Goal: Task Accomplishment & Management: Manage account settings

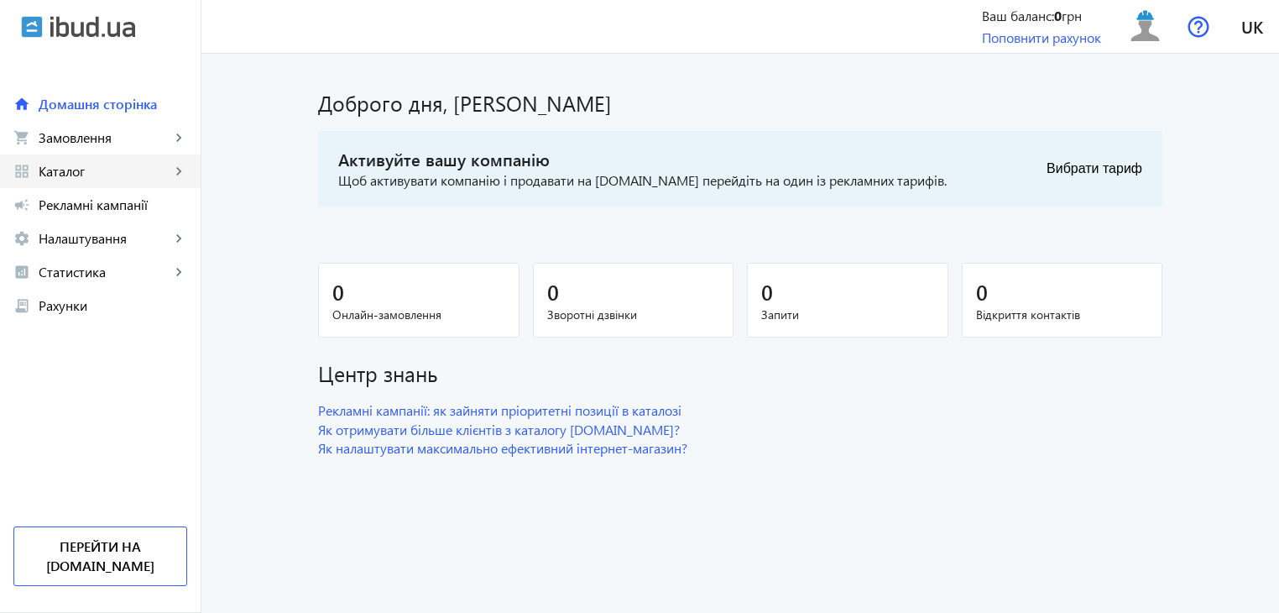
click at [180, 174] on mat-icon "keyboard_arrow_right" at bounding box center [178, 171] width 17 height 17
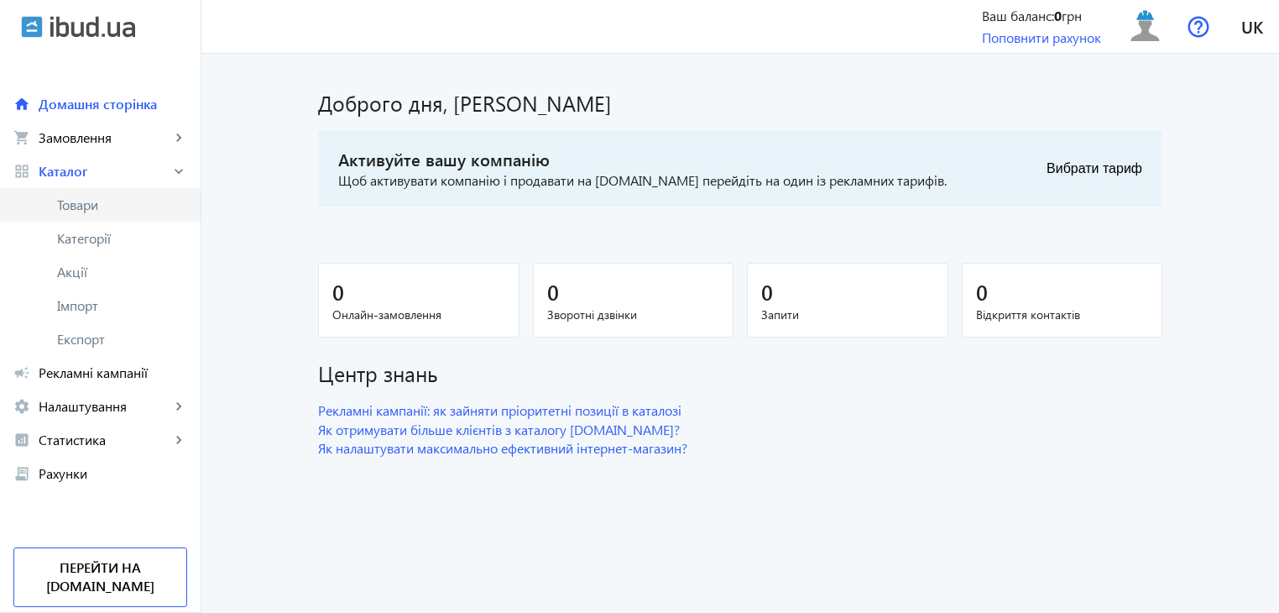
click at [84, 206] on span "Товари" at bounding box center [122, 204] width 130 height 17
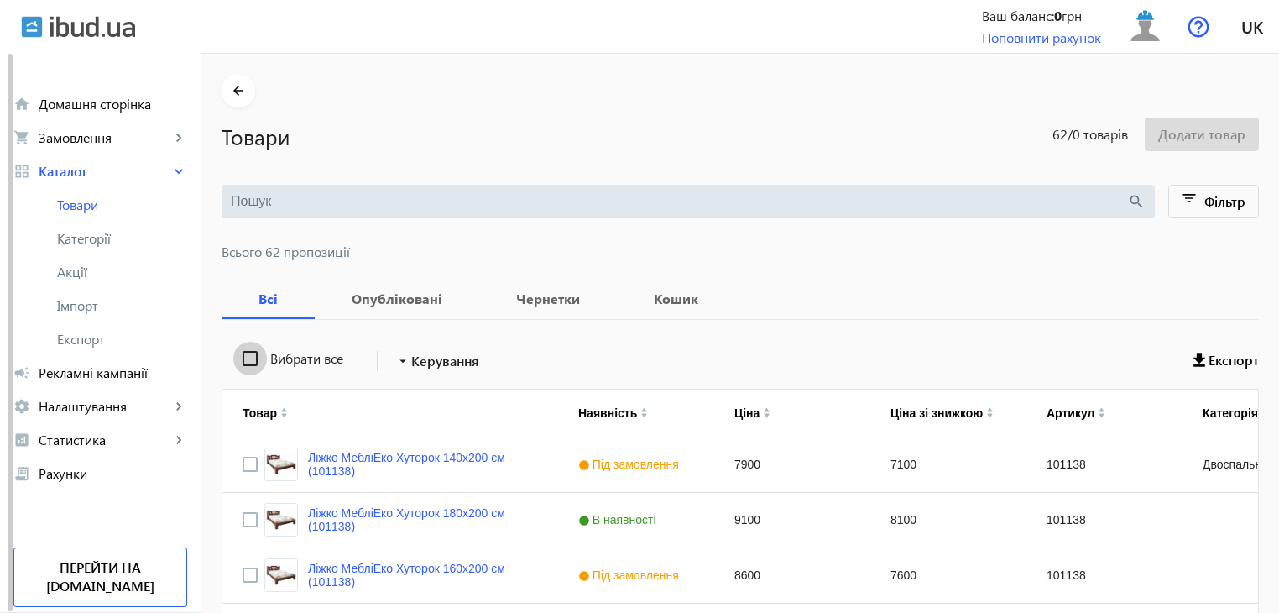
click at [238, 360] on input "Вибрати все" at bounding box center [250, 359] width 34 height 34
checkbox input "true"
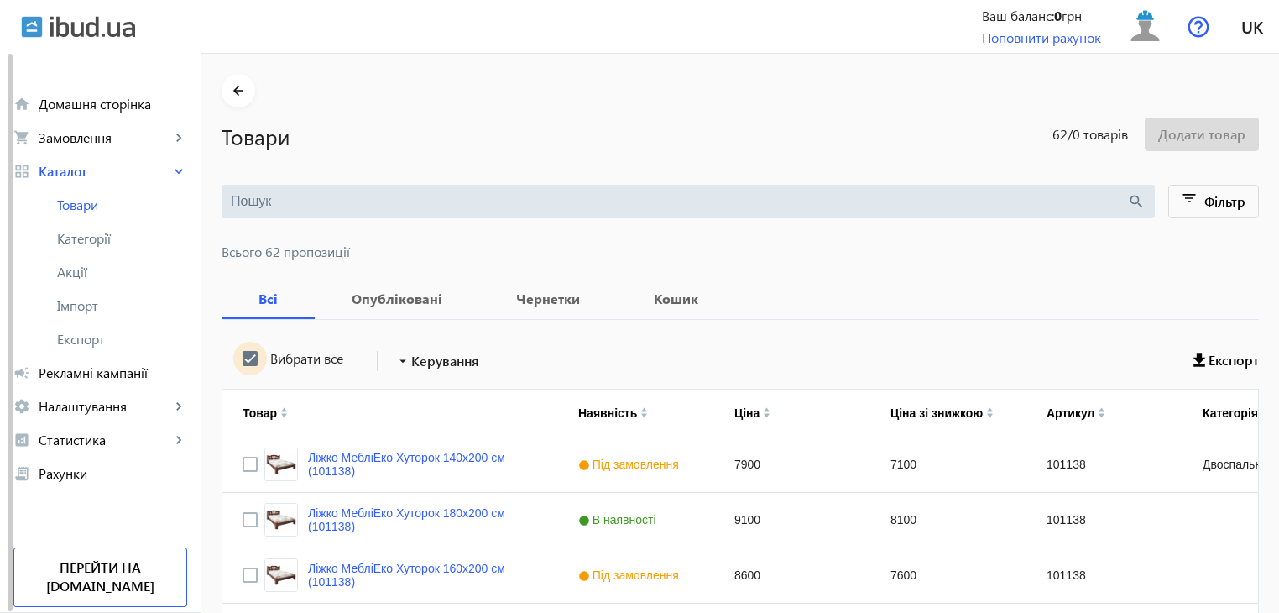
checkbox input "true"
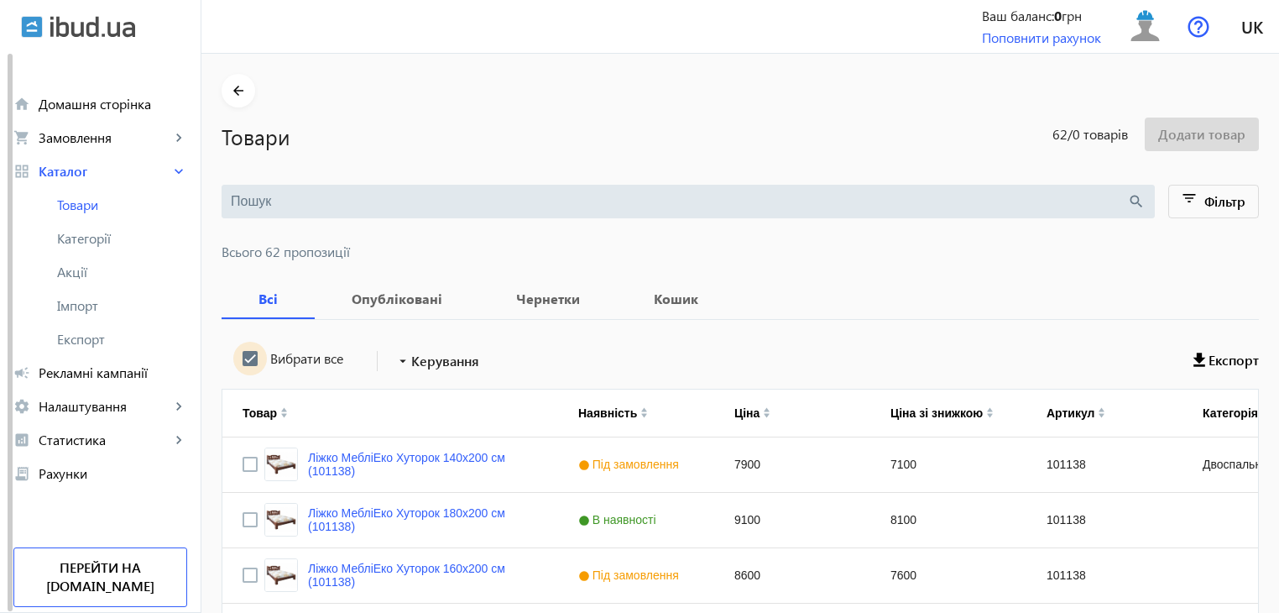
checkbox input "true"
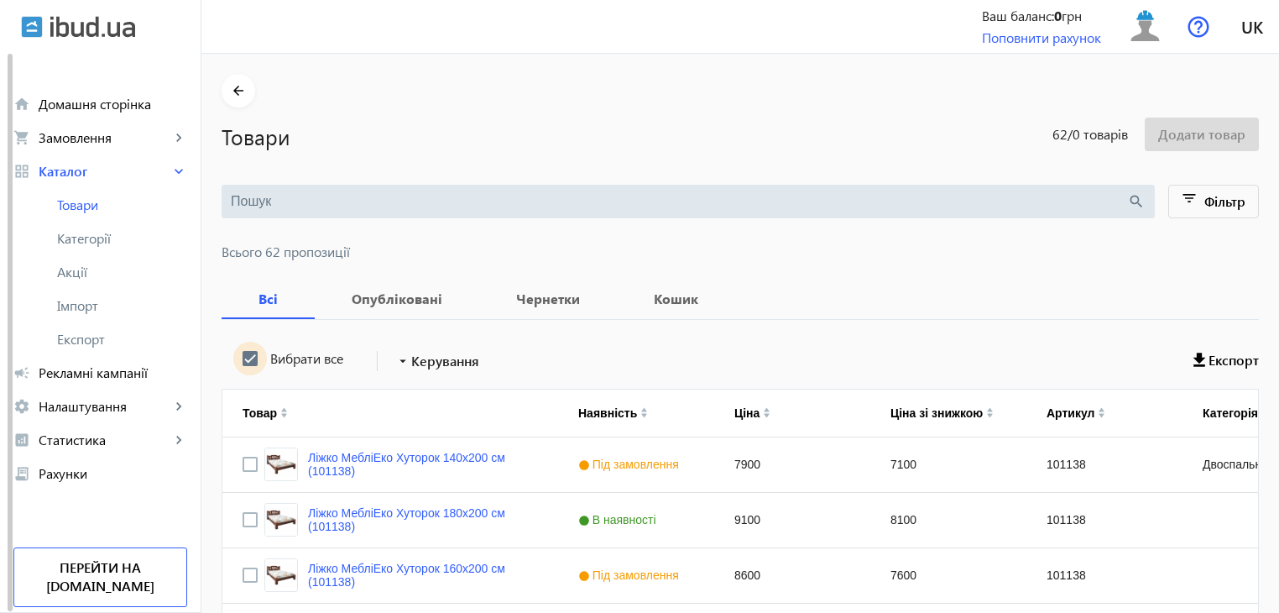
checkbox input "true"
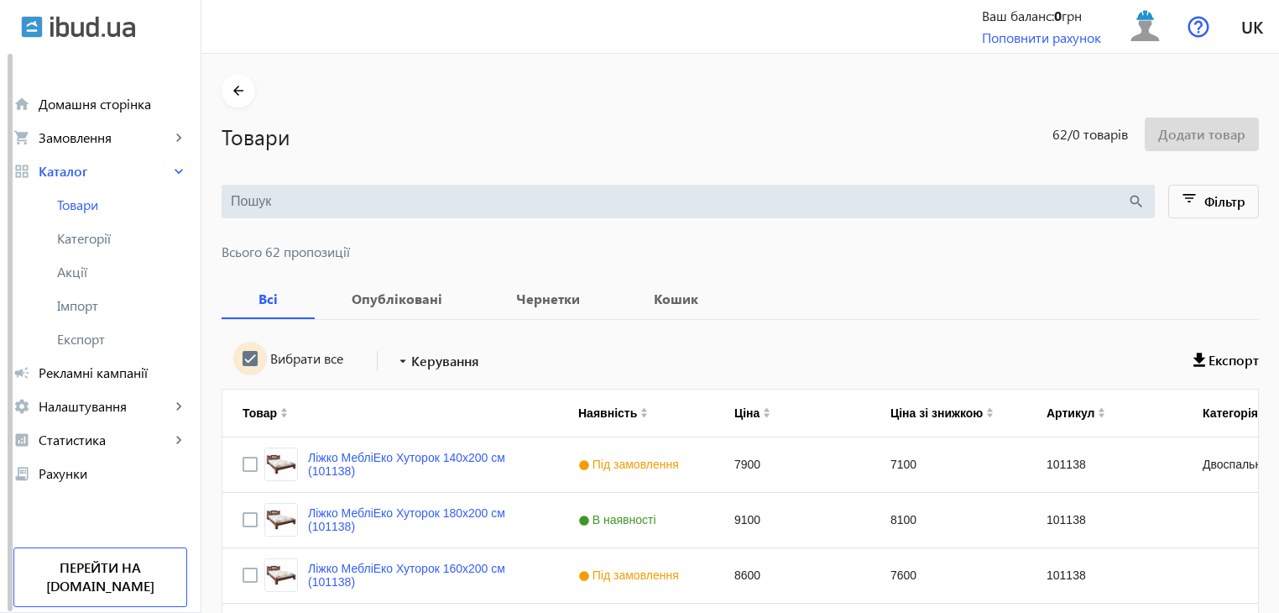
checkbox input "true"
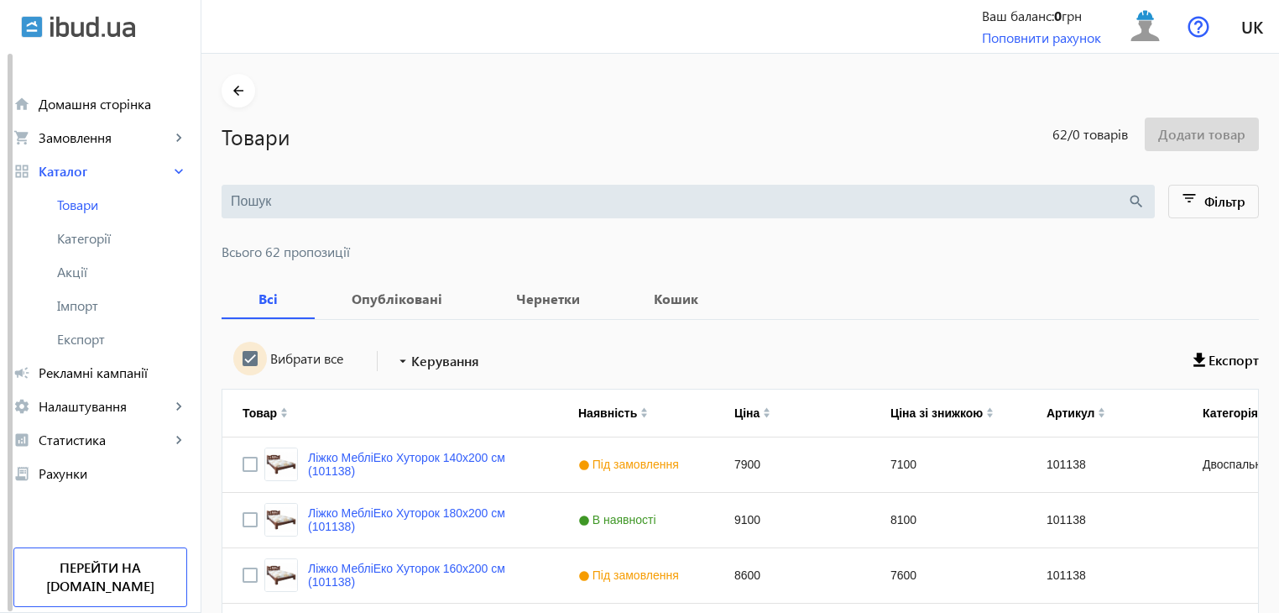
checkbox input "true"
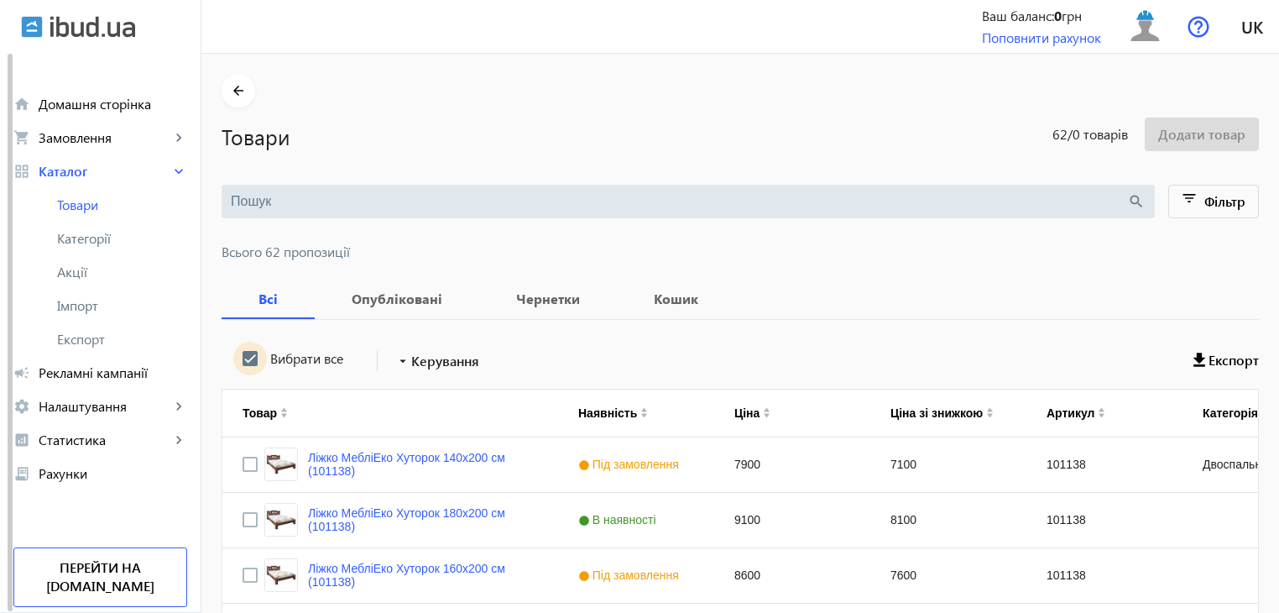
checkbox input "true"
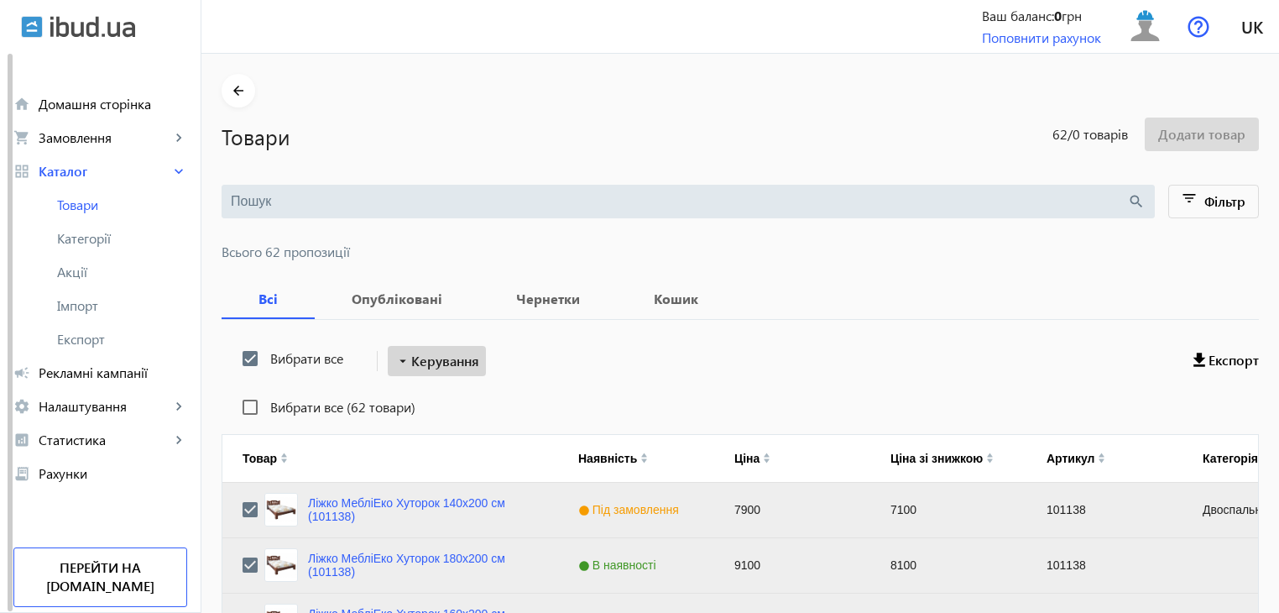
click at [420, 363] on span "Керування" at bounding box center [445, 361] width 68 height 20
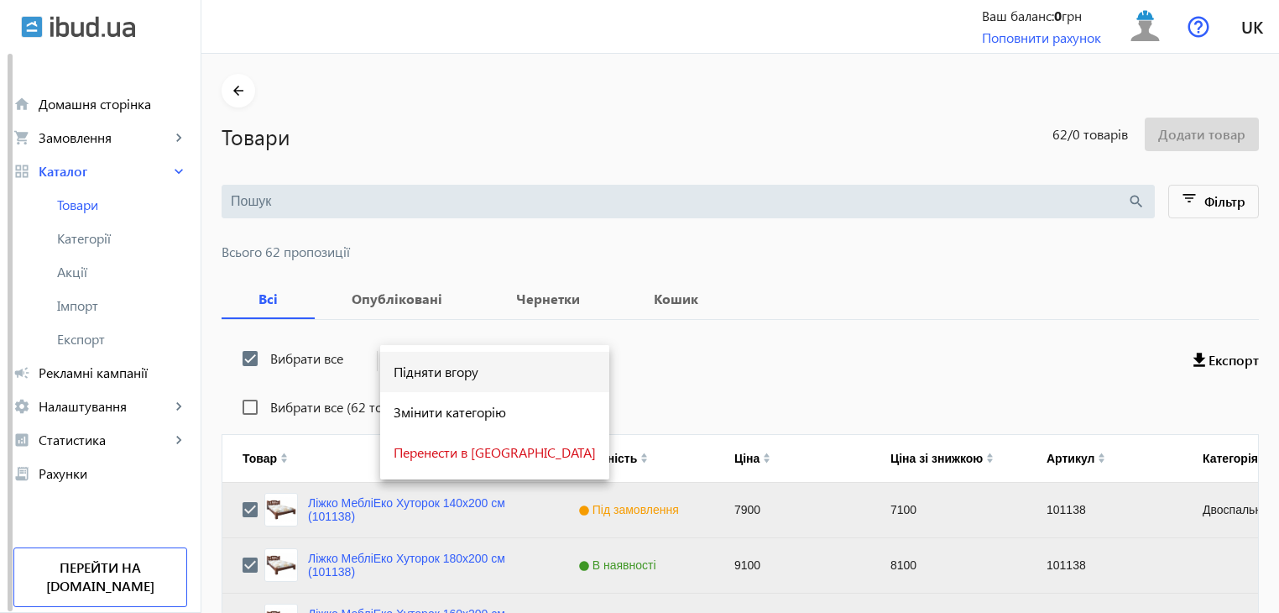
click at [418, 381] on button "Підняти вгору" at bounding box center [494, 372] width 229 height 40
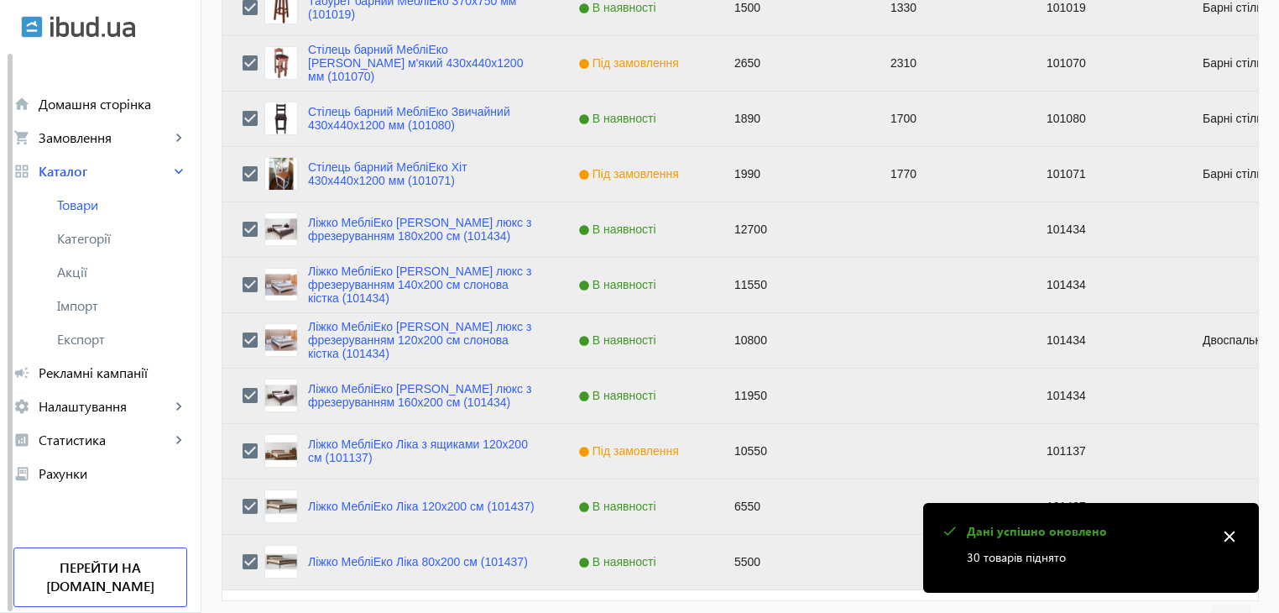
scroll to position [1692, 0]
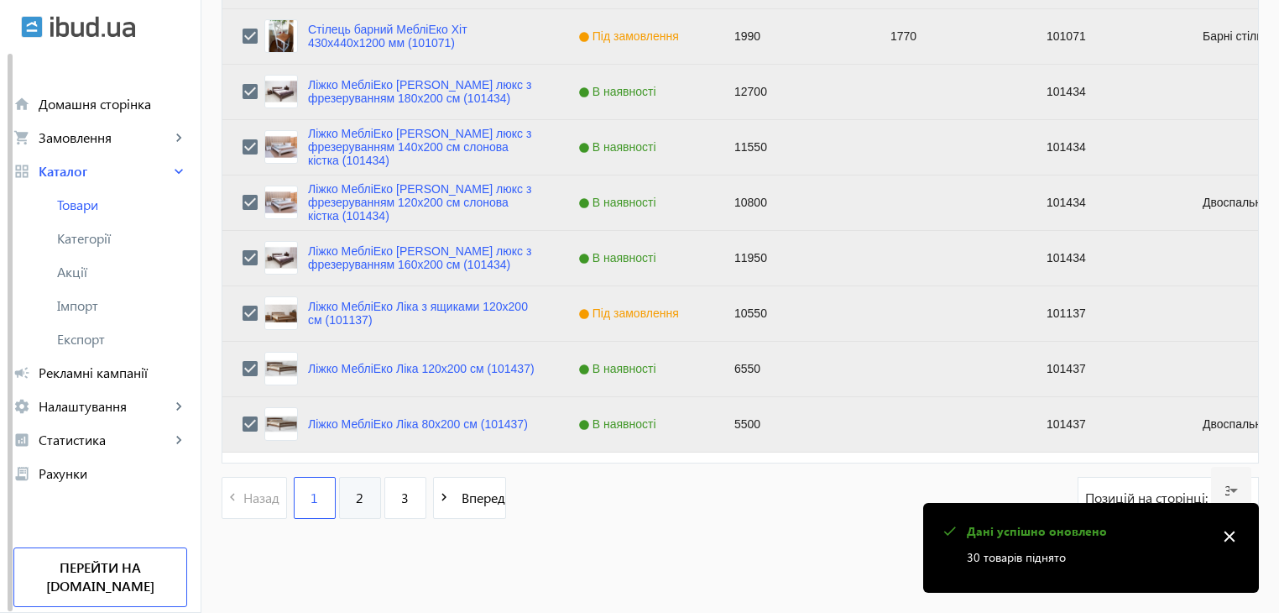
click at [349, 486] on link "2" at bounding box center [360, 498] width 42 height 42
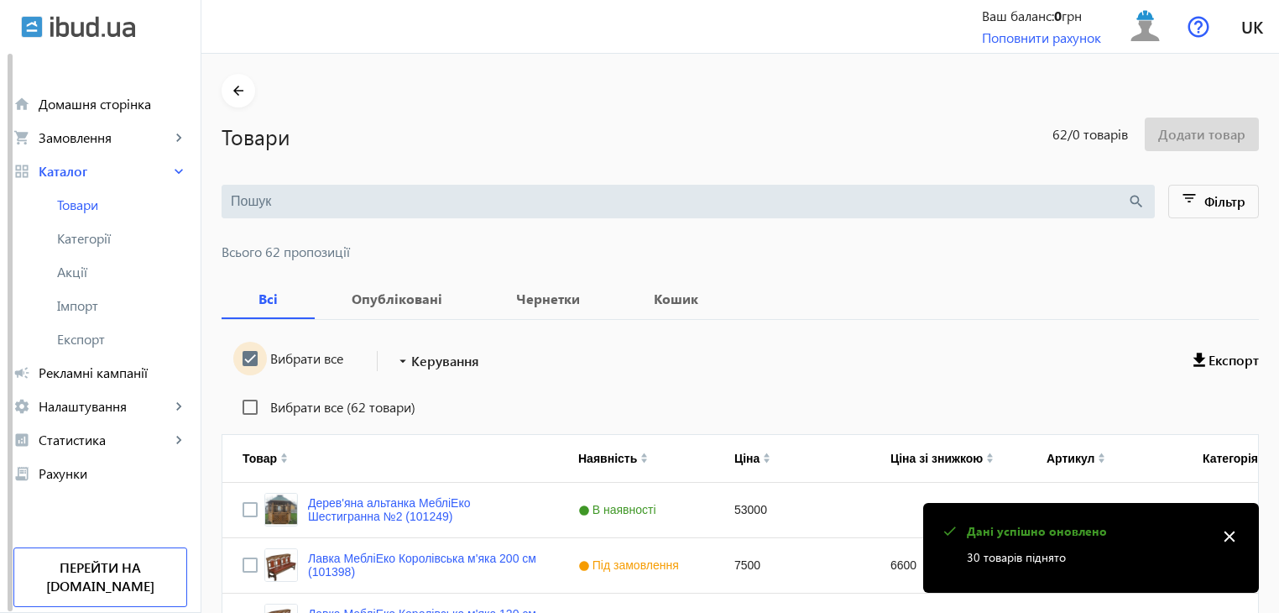
click at [240, 353] on input "Вибрати все" at bounding box center [250, 359] width 34 height 34
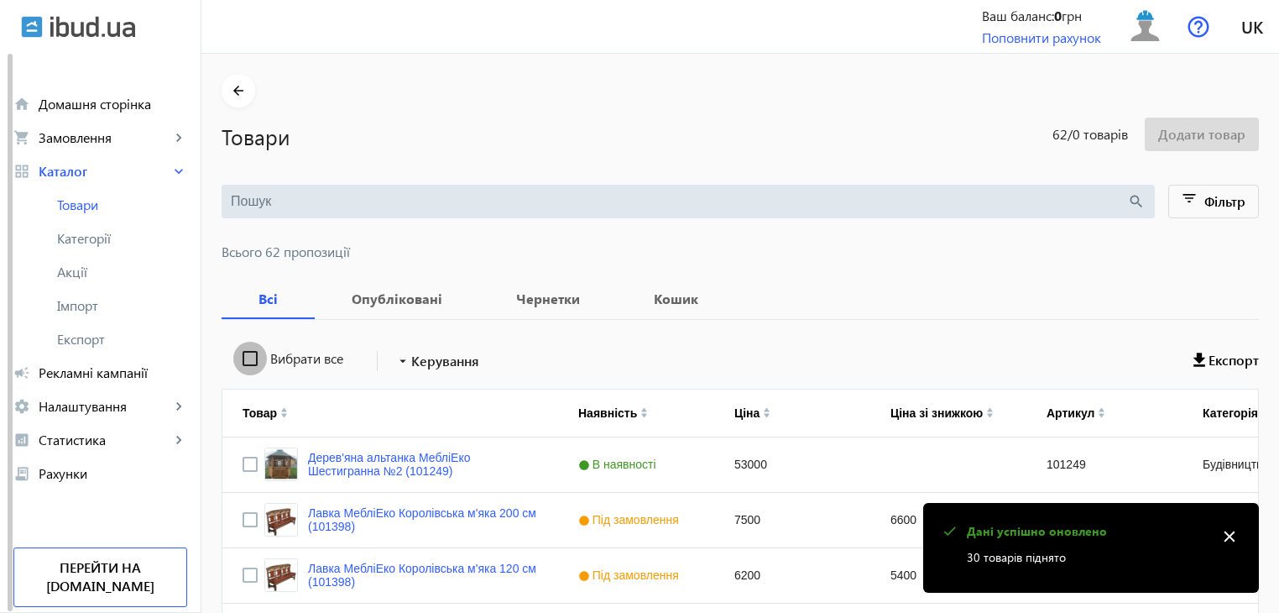
click at [240, 353] on input "Вибрати все" at bounding box center [250, 359] width 34 height 34
checkbox input "true"
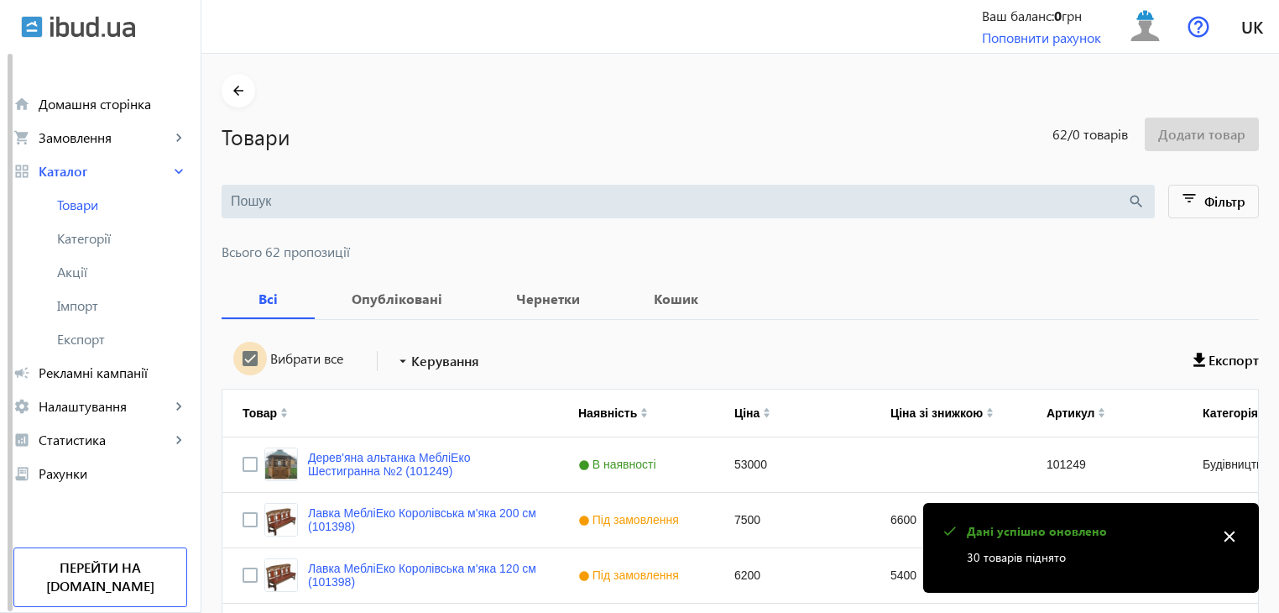
checkbox input "true"
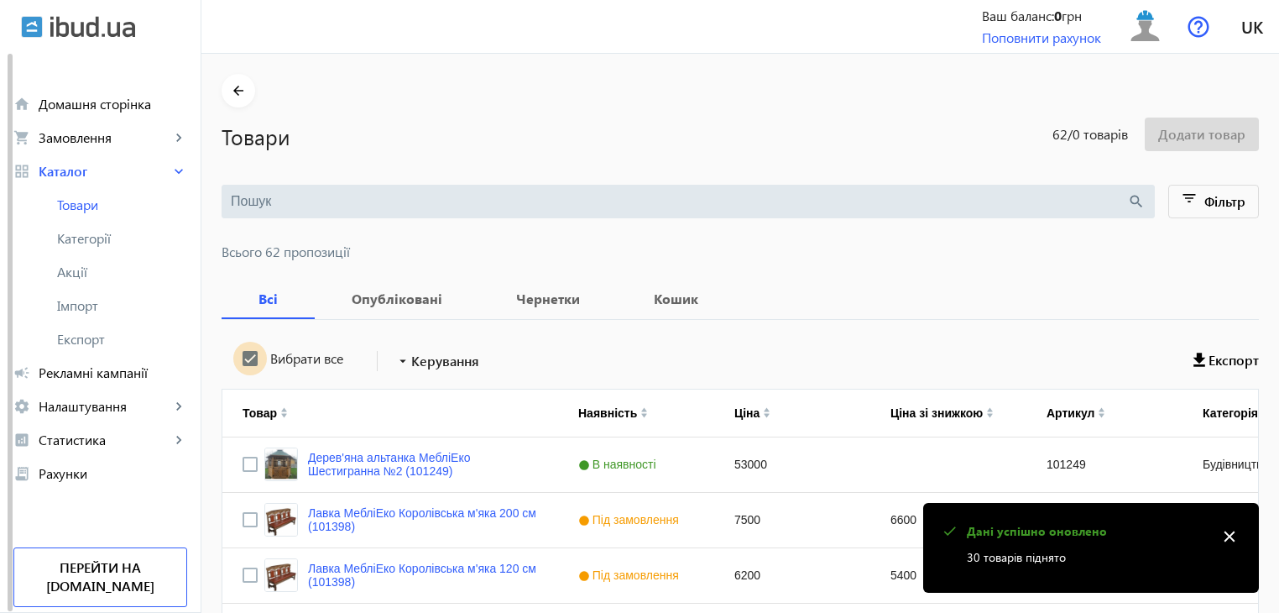
checkbox input "true"
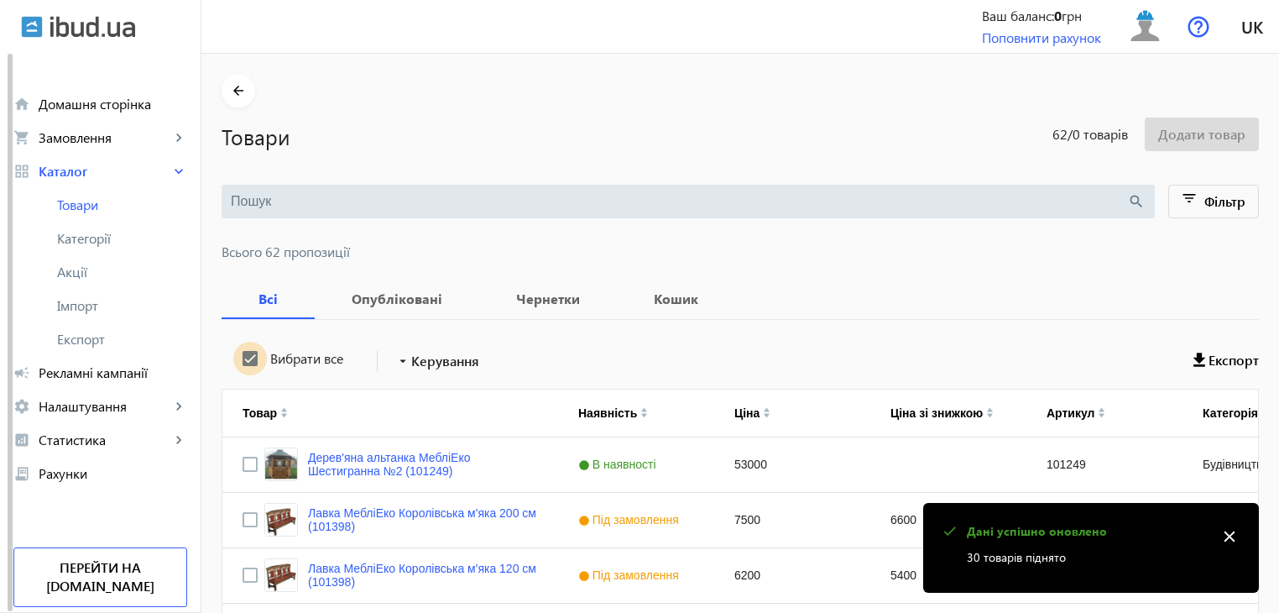
checkbox input "true"
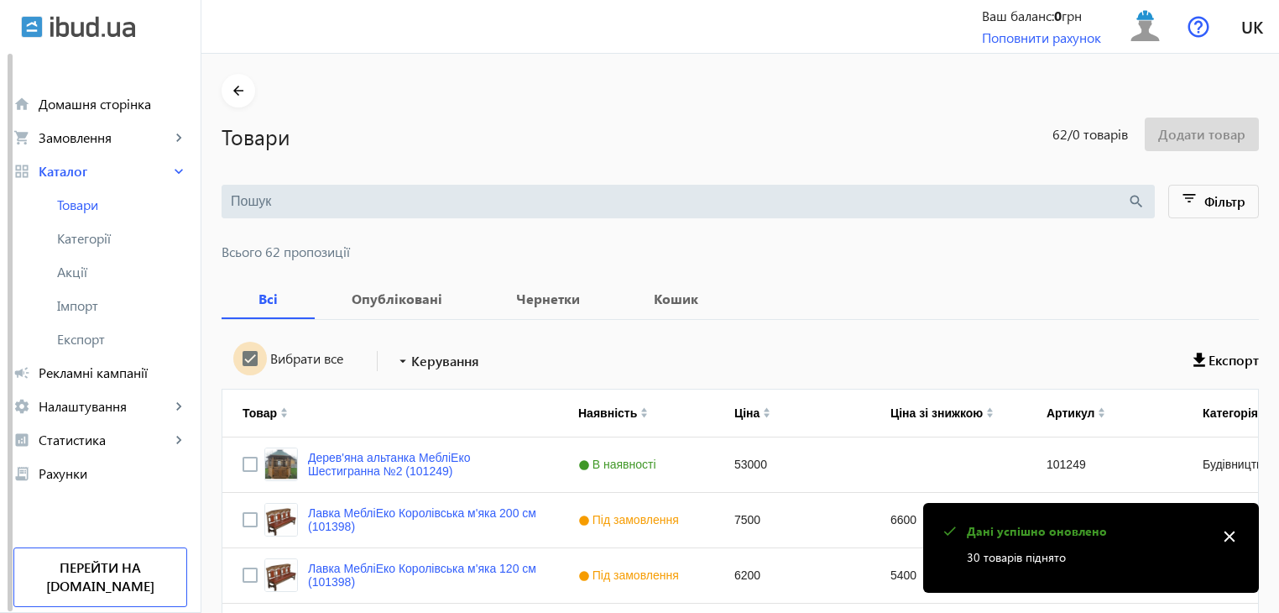
checkbox input "true"
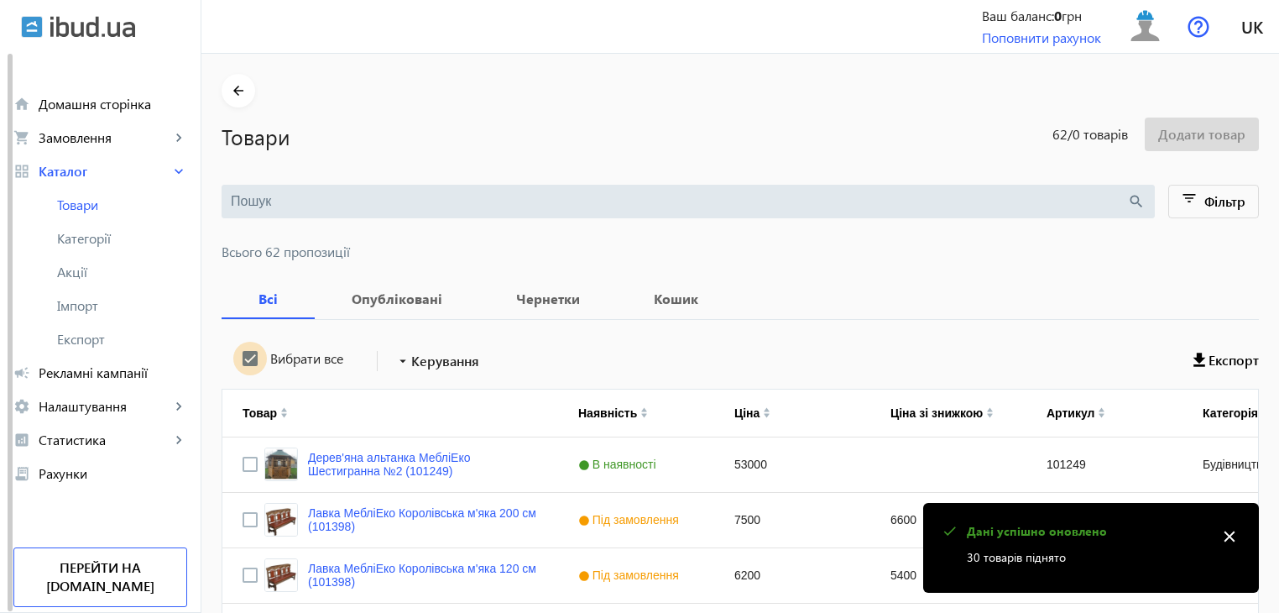
checkbox input "true"
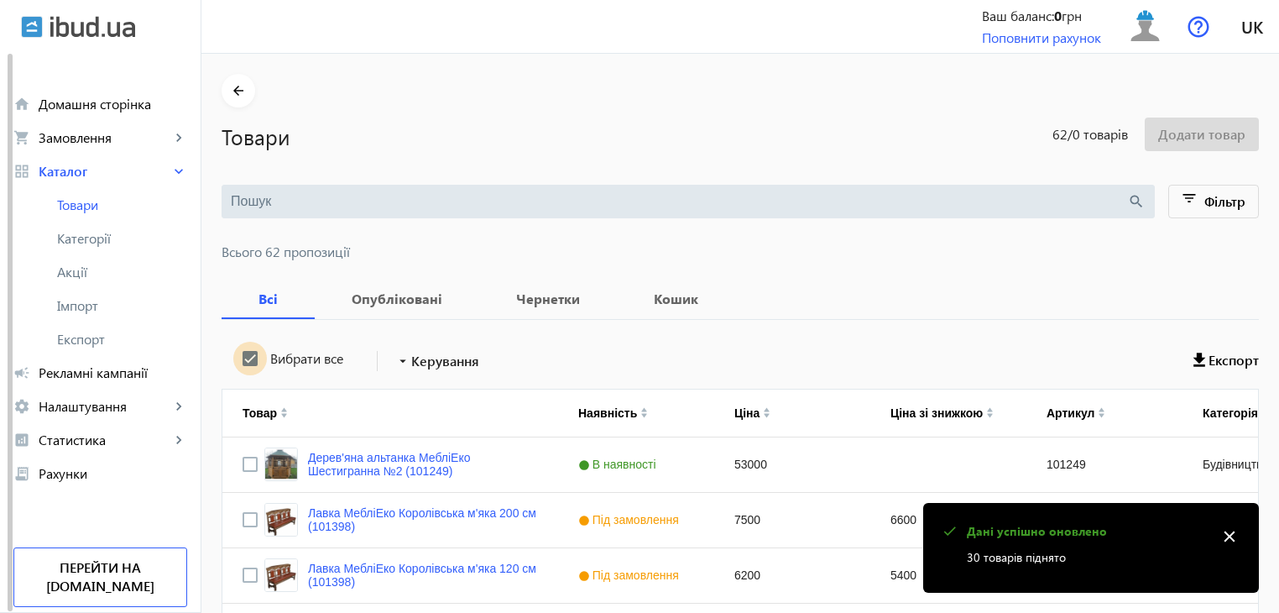
checkbox input "true"
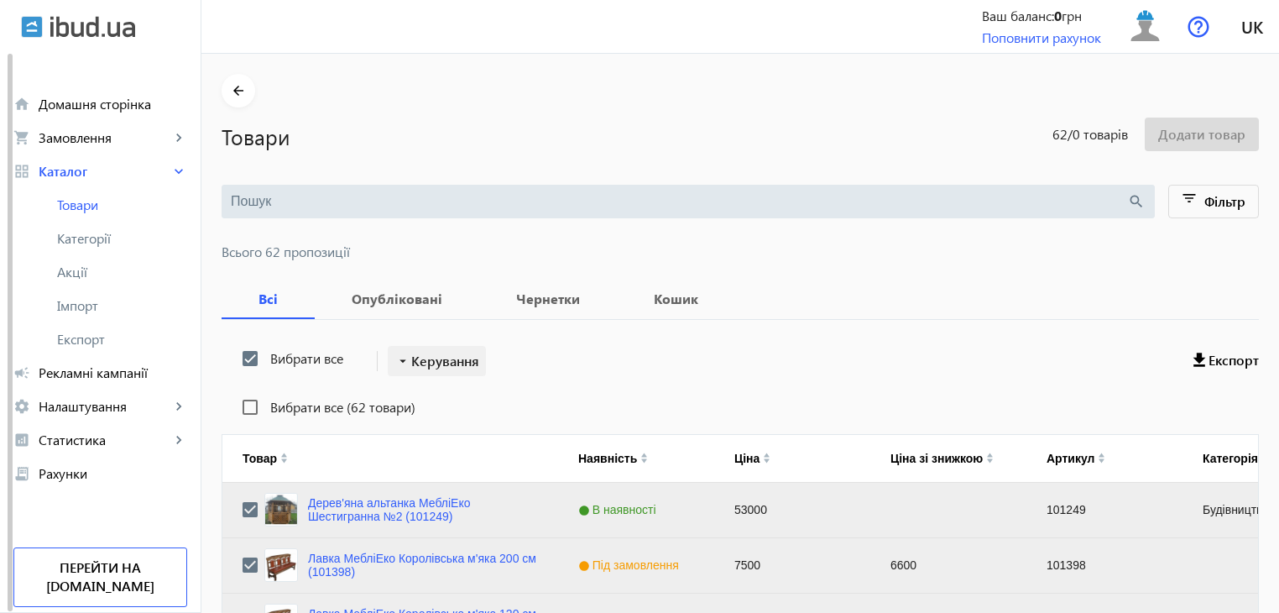
click at [449, 360] on span "Керування" at bounding box center [445, 361] width 68 height 20
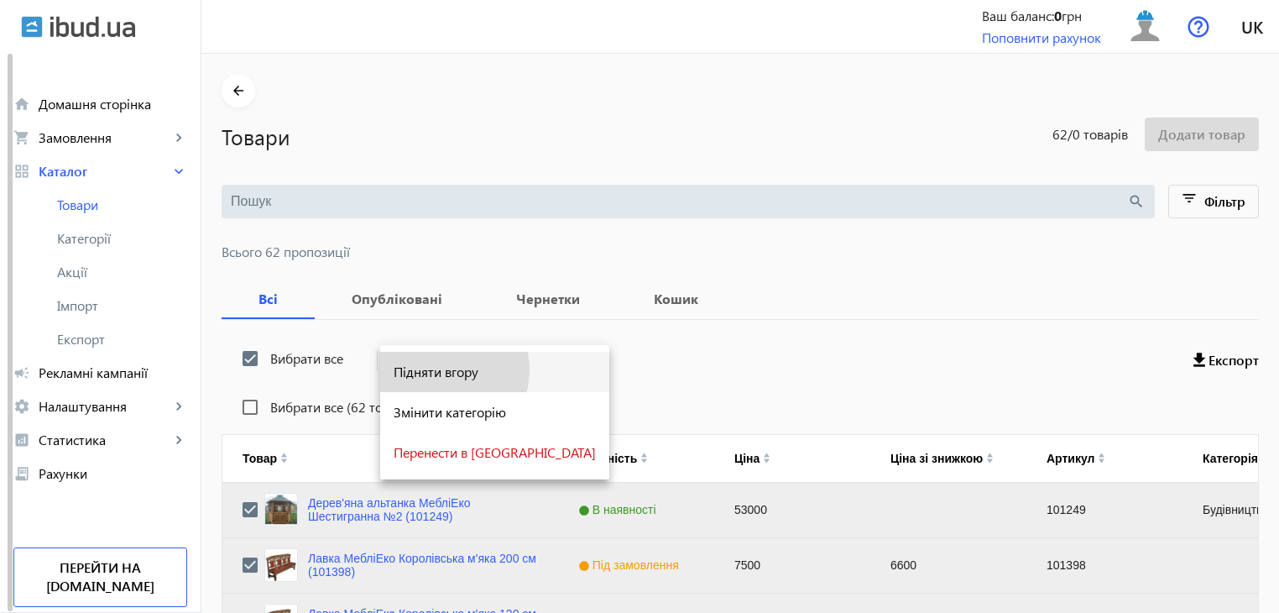
click at [440, 370] on span "Підняти вгору" at bounding box center [495, 371] width 202 height 13
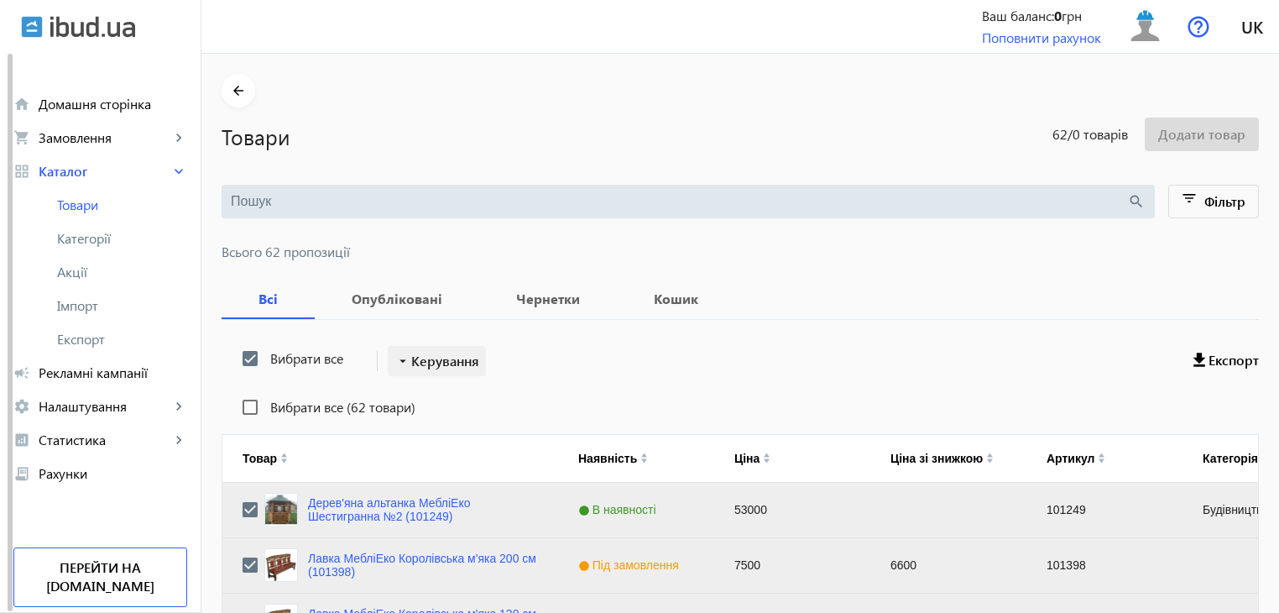
click at [440, 368] on span "Керування" at bounding box center [445, 361] width 68 height 20
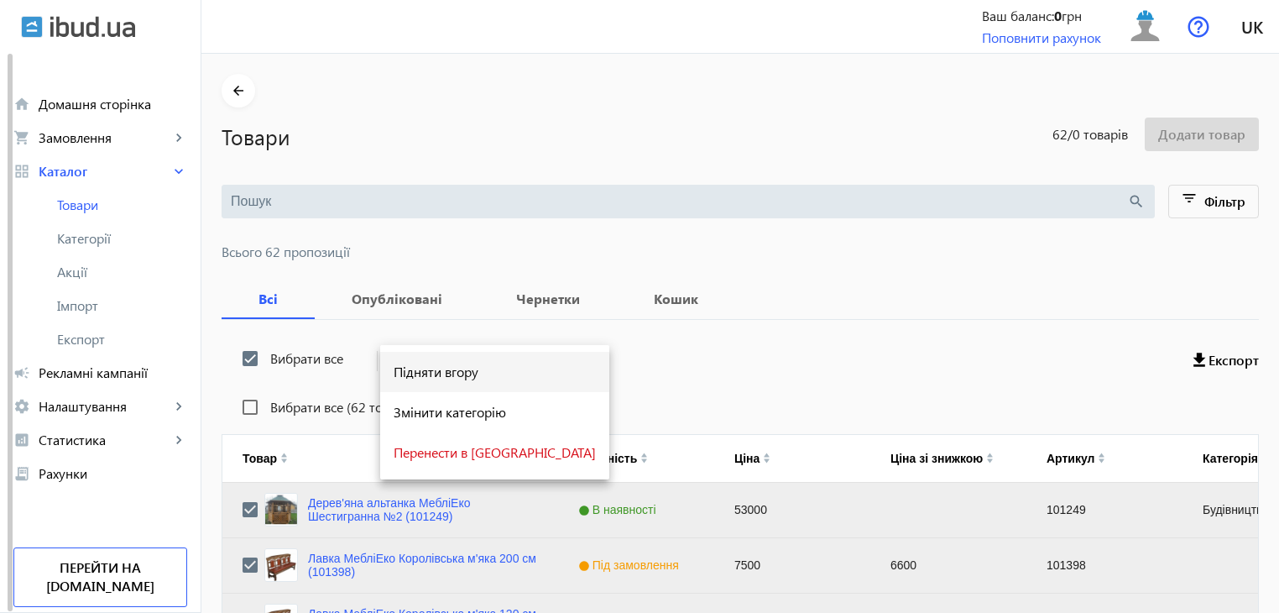
click at [442, 376] on span "Підняти вгору" at bounding box center [495, 371] width 202 height 13
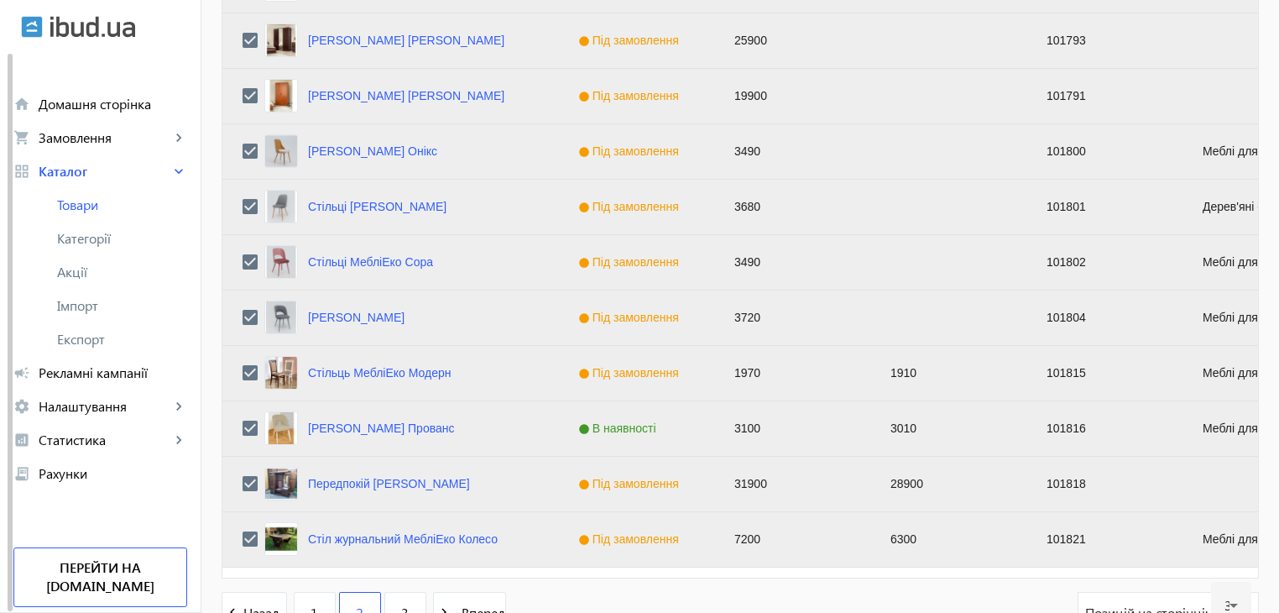
scroll to position [1692, 0]
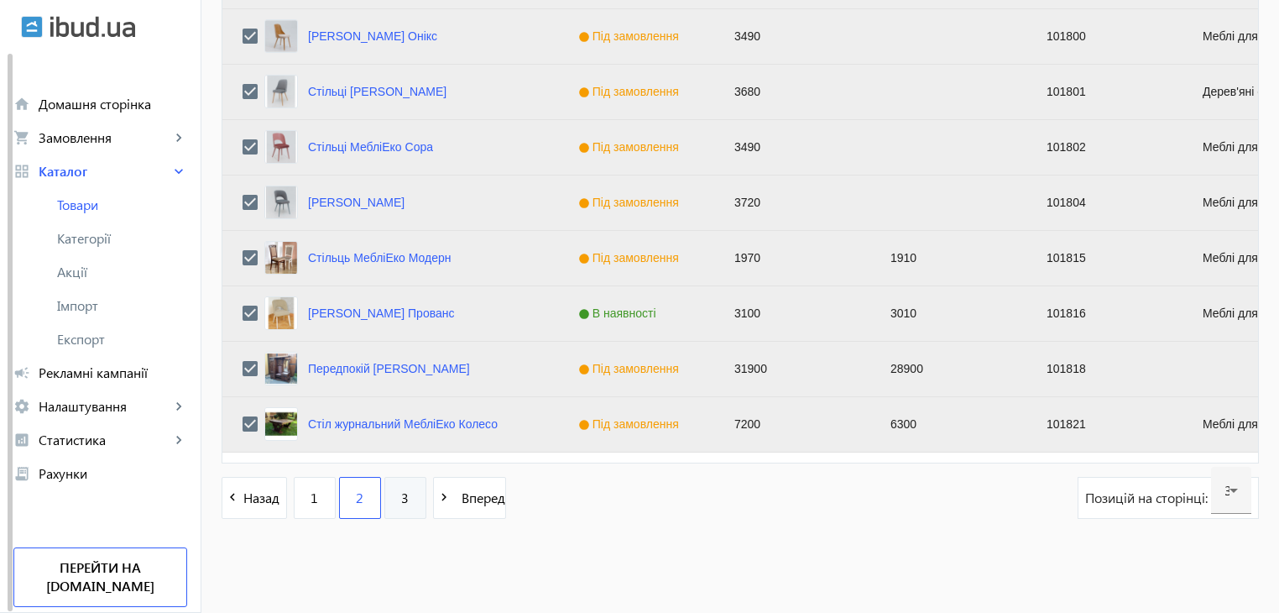
click at [404, 491] on link "3" at bounding box center [405, 498] width 42 height 42
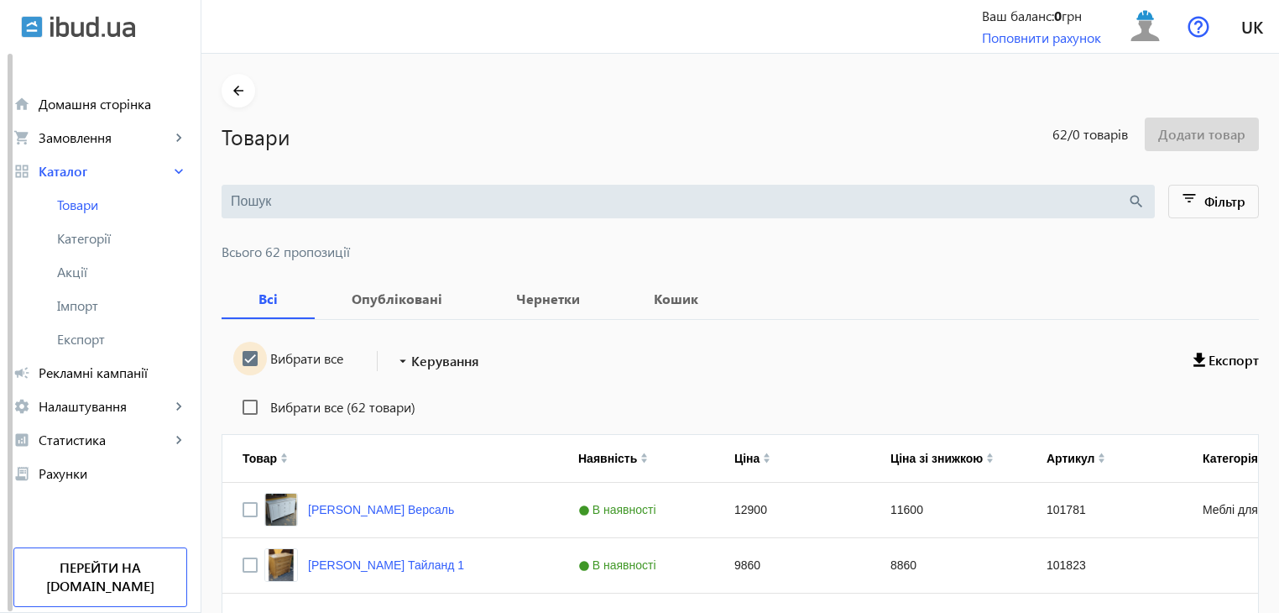
click at [240, 359] on input "Вибрати все" at bounding box center [250, 359] width 34 height 34
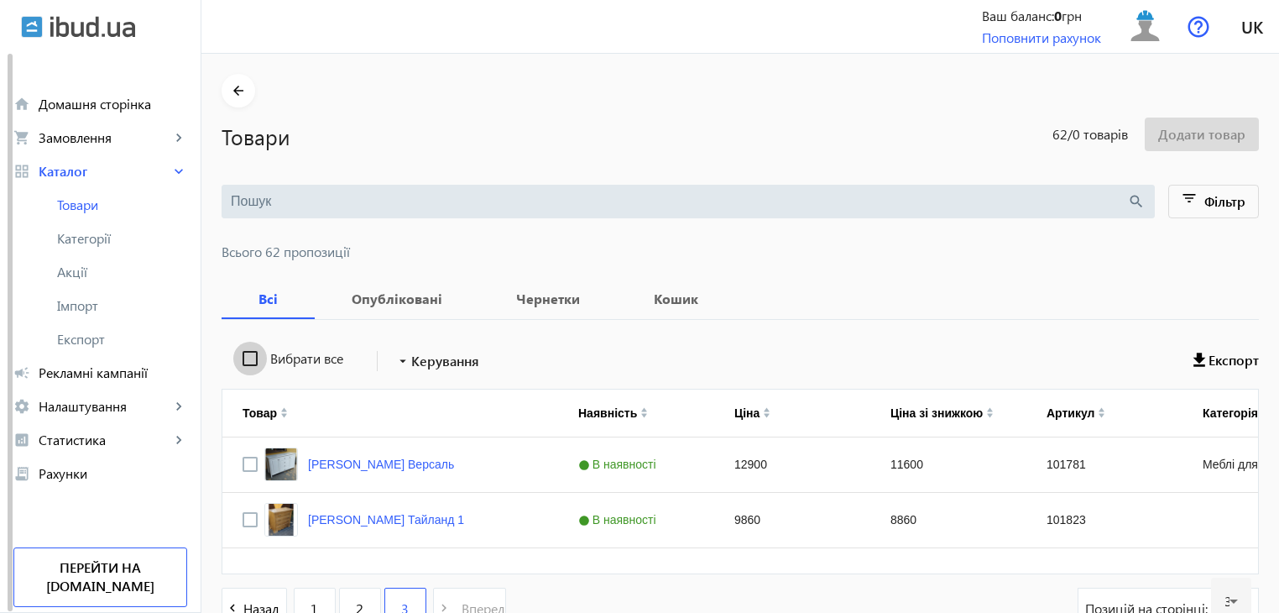
click at [240, 359] on input "Вибрати все" at bounding box center [250, 359] width 34 height 34
checkbox input "true"
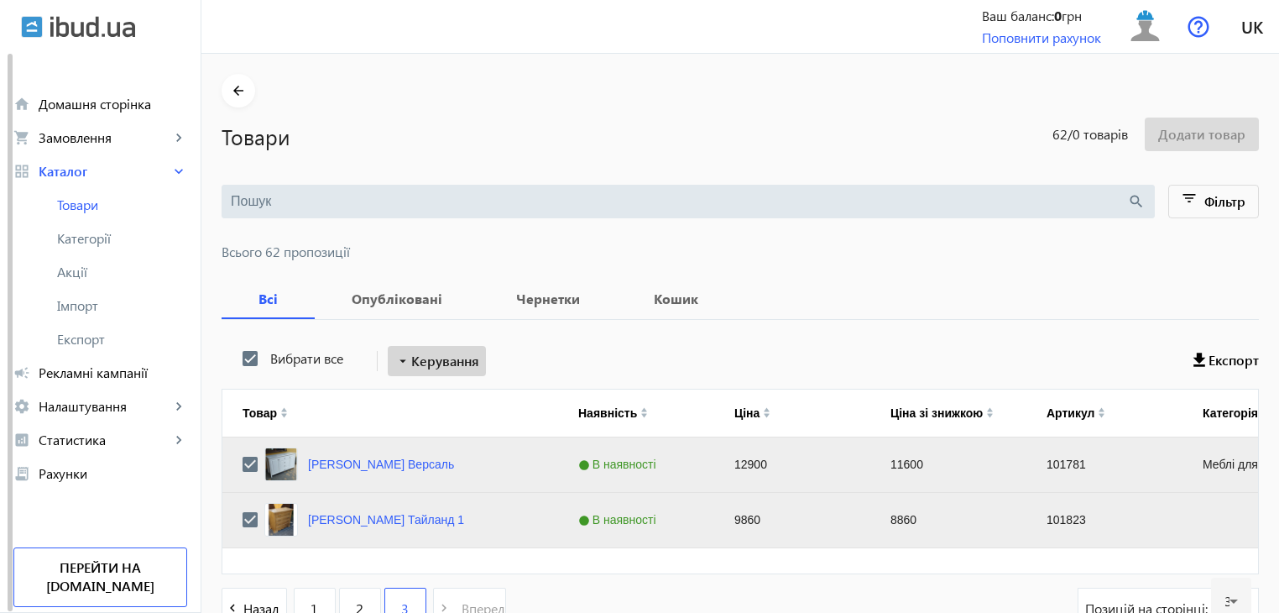
click at [424, 363] on span "Керування" at bounding box center [445, 361] width 68 height 20
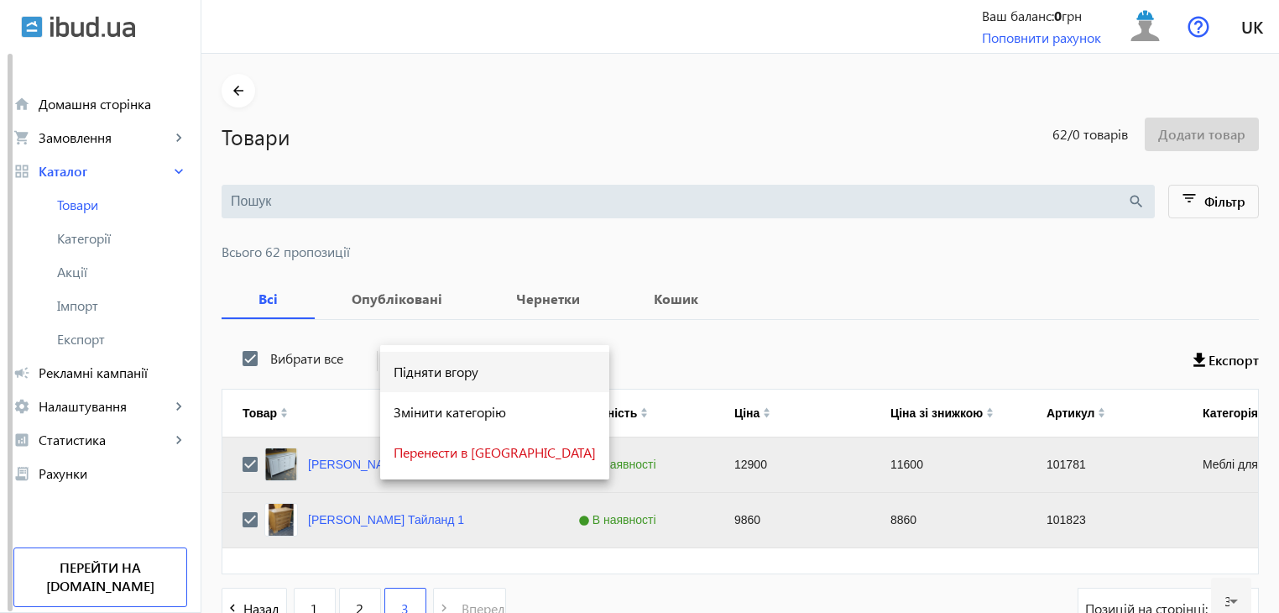
click at [420, 377] on span "Підняти вгору" at bounding box center [495, 371] width 202 height 13
